Goal: Task Accomplishment & Management: Manage account settings

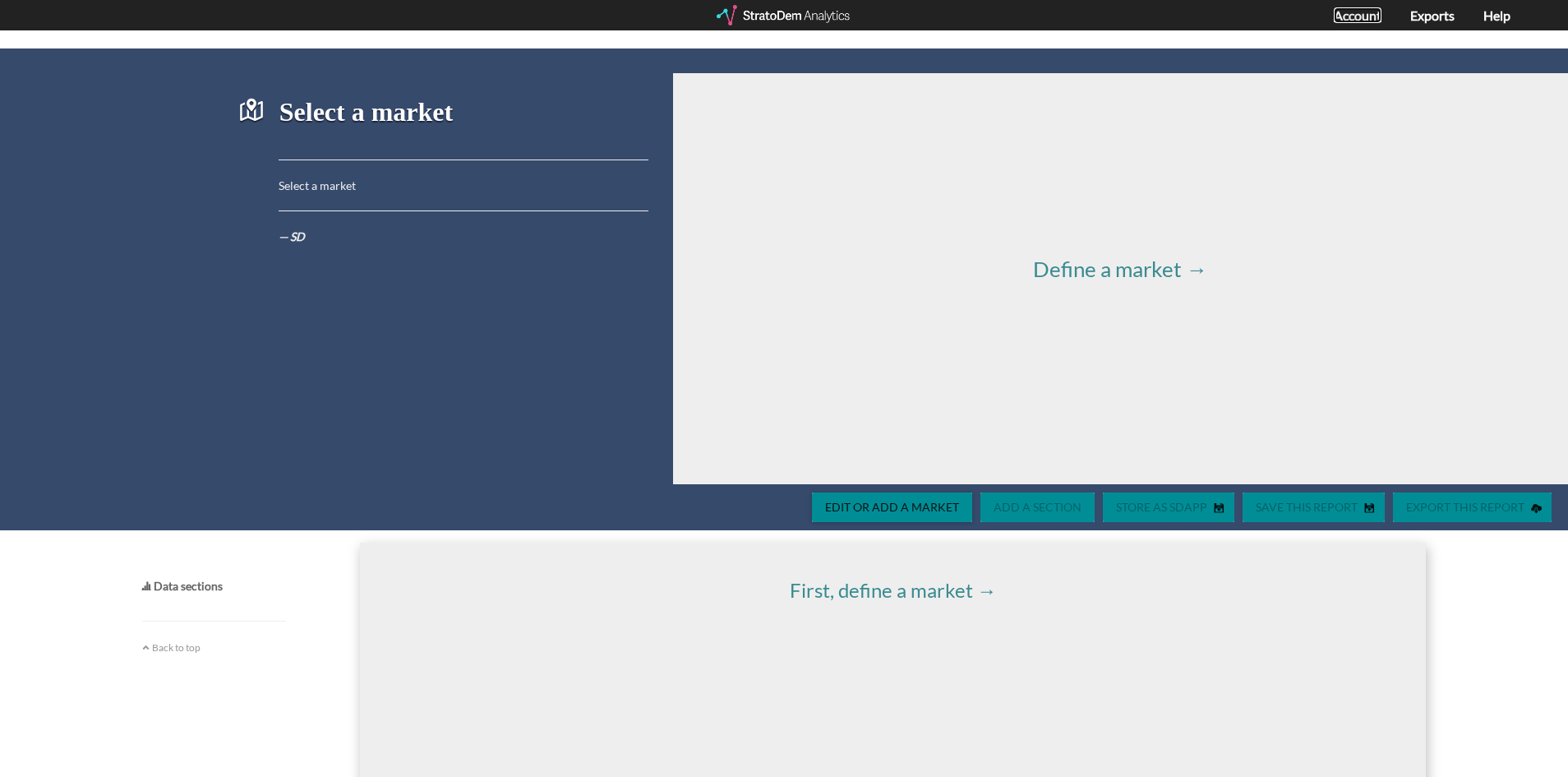
click at [1348, 14] on link "Account" at bounding box center [1357, 14] width 48 height 15
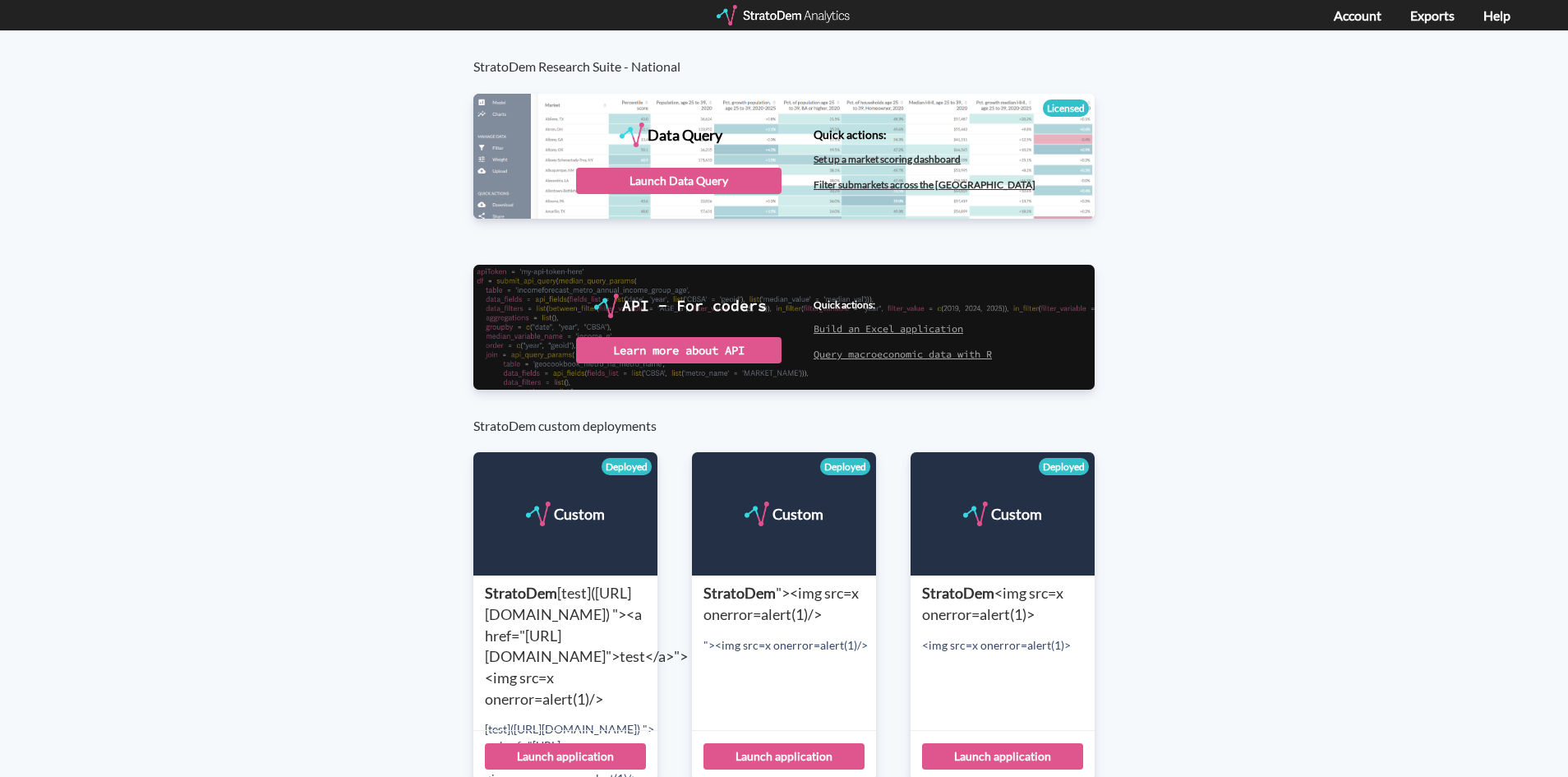
click at [335, 345] on div "StratoDem Research Suite - National Data Query Licensed StratoDem Data Query Qu…" at bounding box center [784, 602] width 1568 height 1142
